Goal: Task Accomplishment & Management: Complete application form

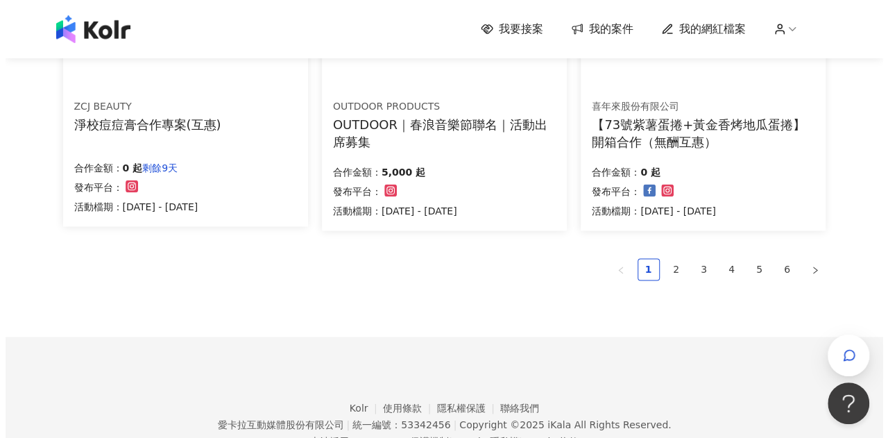
scroll to position [966, 0]
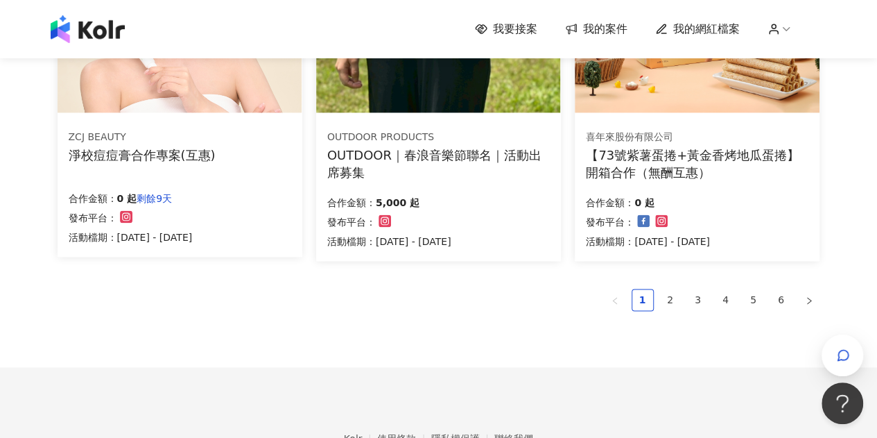
click at [206, 180] on div "ZCJ BEAUTY 淨校痘痘膏合作專案(互惠) 合作金額： 0 起 剩餘9天 發布平台： 活動檔期：[DATE] - [DATE]" at bounding box center [180, 187] width 245 height 139
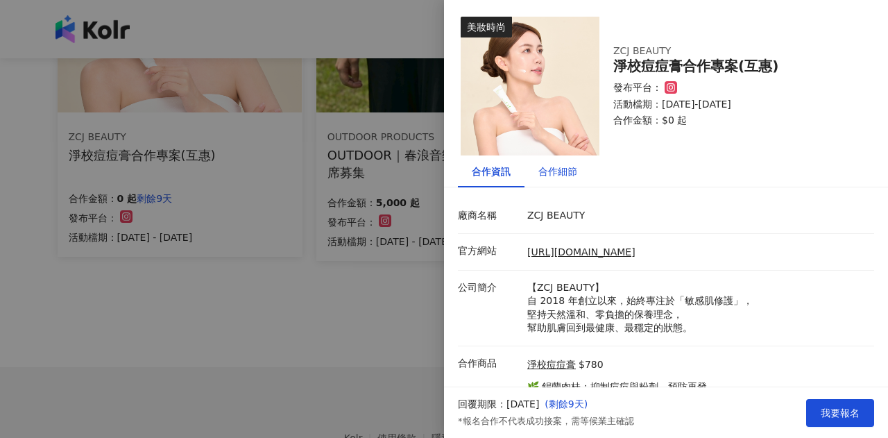
click at [559, 166] on div "合作細節" at bounding box center [557, 171] width 39 height 15
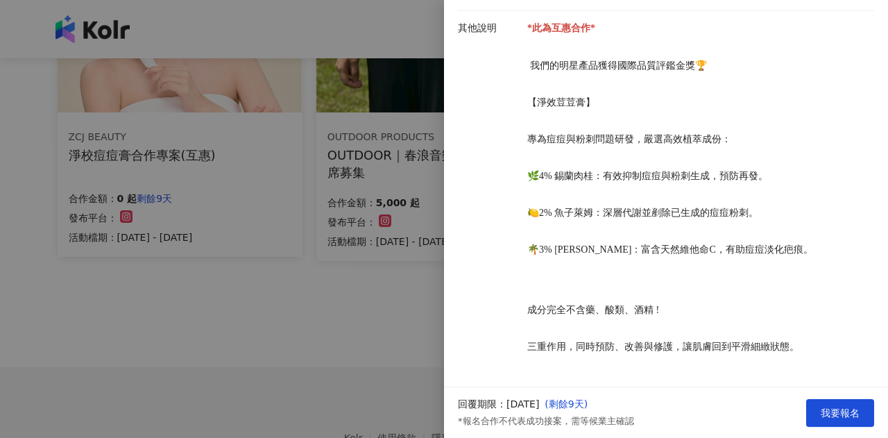
scroll to position [384, 0]
click at [845, 407] on span "我要報名" at bounding box center [840, 412] width 39 height 11
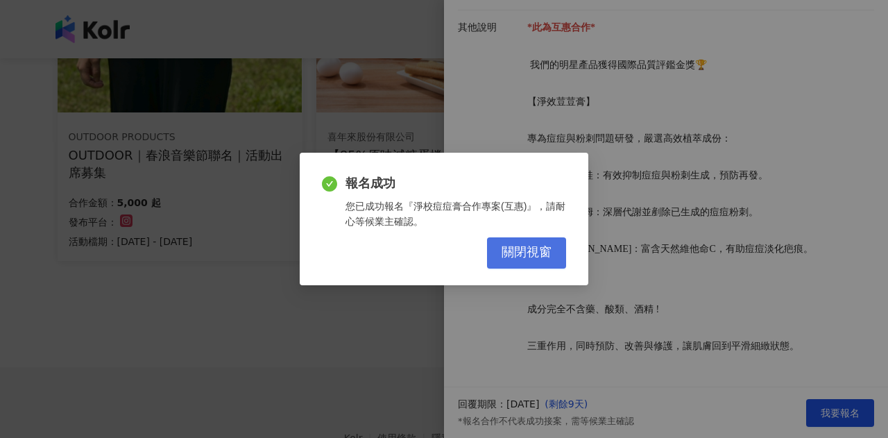
click at [533, 263] on button "關閉視窗" at bounding box center [526, 252] width 79 height 31
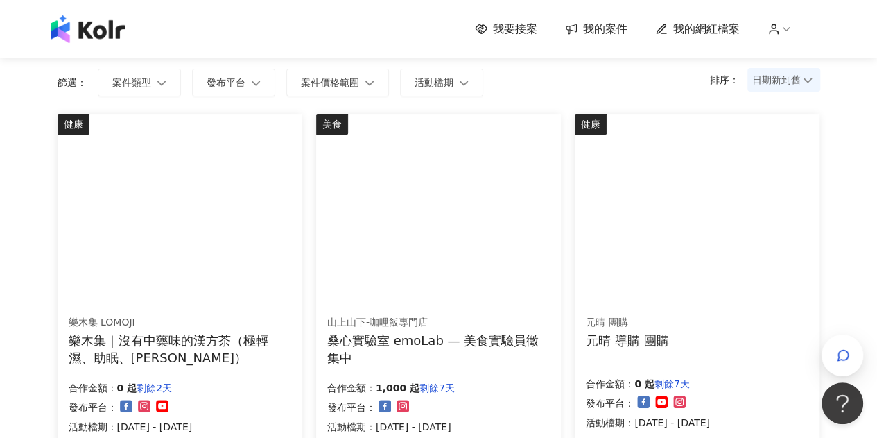
scroll to position [0, 0]
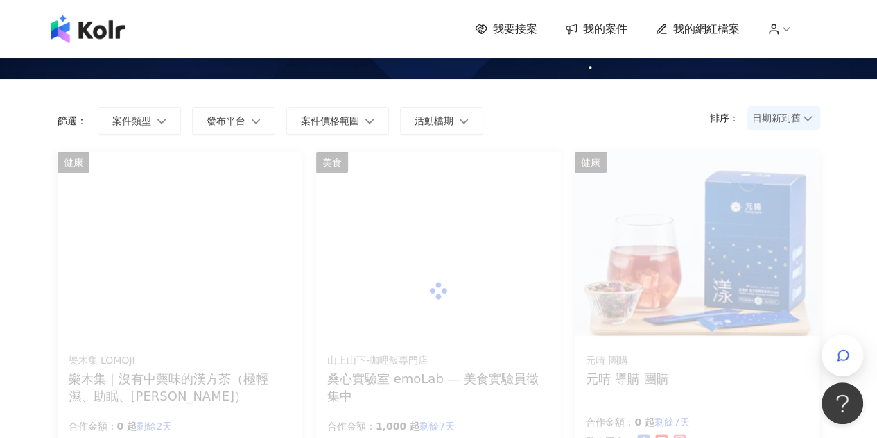
scroll to position [139, 0]
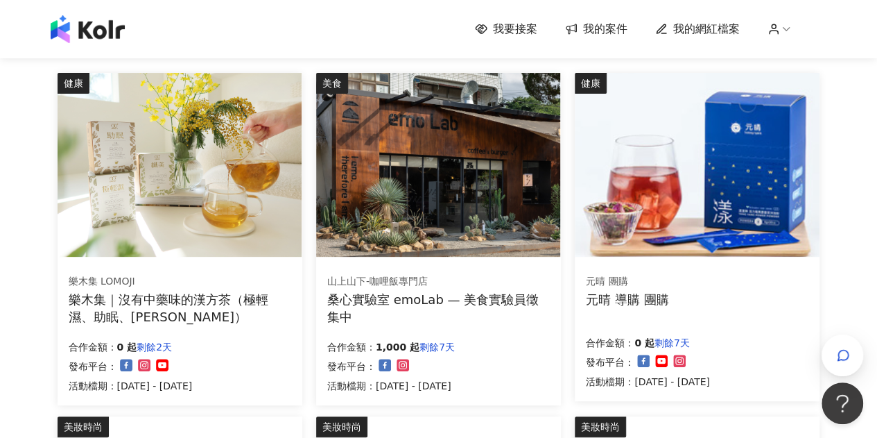
click at [415, 304] on div "桑心實驗室 emoLab — 美食實驗員徵集中" at bounding box center [438, 308] width 223 height 35
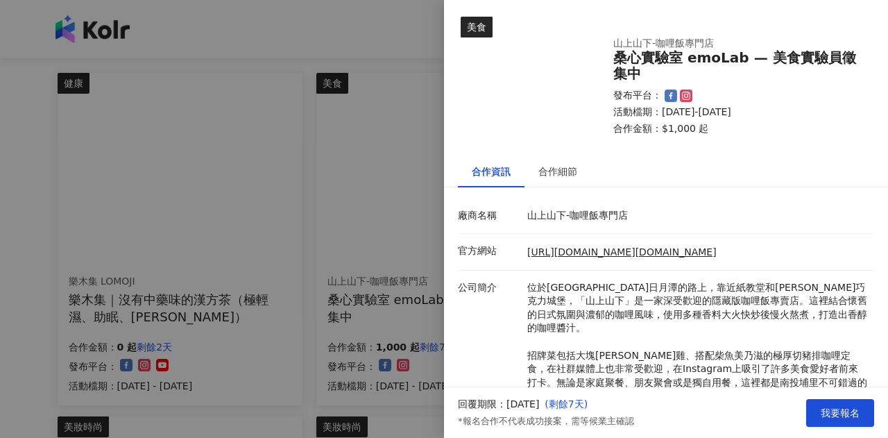
click at [0, 231] on div at bounding box center [444, 219] width 888 height 438
